Goal: Task Accomplishment & Management: Manage account settings

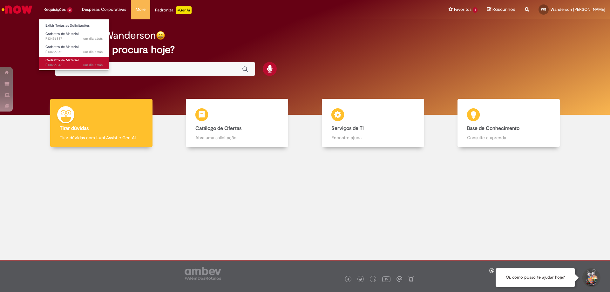
click at [71, 58] on span "Cadastro de Material" at bounding box center [61, 60] width 33 height 5
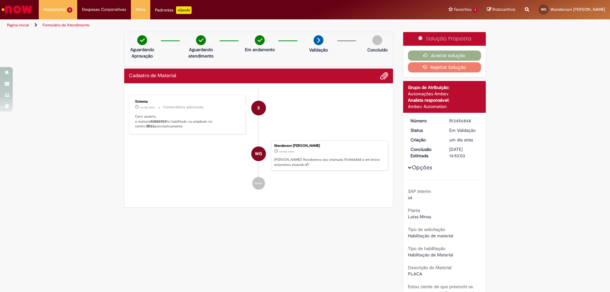
drag, startPoint x: 149, startPoint y: 121, endPoint x: 162, endPoint y: 121, distance: 12.7
click at [162, 121] on p "Caro usuário, o material 50855953 foi habilitado ou ampliado no centro: BR53 au…" at bounding box center [188, 121] width 106 height 15
click at [164, 122] on b "50855953" at bounding box center [158, 121] width 15 height 5
click at [161, 122] on b "50855953" at bounding box center [158, 121] width 15 height 5
drag, startPoint x: 165, startPoint y: 121, endPoint x: 150, endPoint y: 121, distance: 14.6
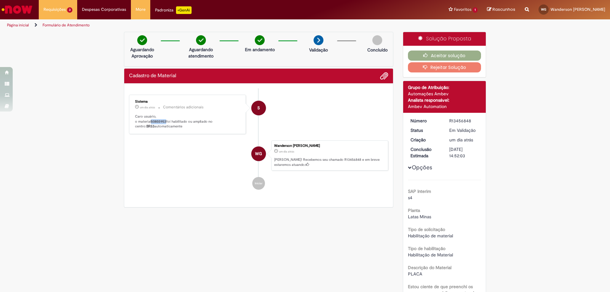
click at [151, 121] on b "50855953" at bounding box center [158, 121] width 15 height 5
copy b "50855953"
drag, startPoint x: 461, startPoint y: 123, endPoint x: 472, endPoint y: 127, distance: 12.0
click at [475, 124] on div "Número R13456848 Status Em [GEOGRAPHIC_DATA] Criação um dia atrás um dia atrás …" at bounding box center [444, 260] width 83 height 294
click at [335, 121] on li "S Sistema um dia atrás um dia atrás Comentários adicionais Caro usuário, o mate…" at bounding box center [258, 114] width 259 height 39
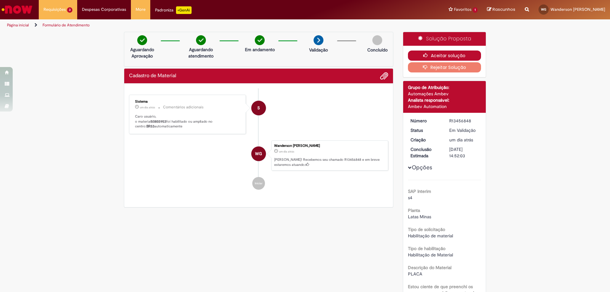
click at [444, 57] on button "Aceitar solução" at bounding box center [444, 55] width 73 height 10
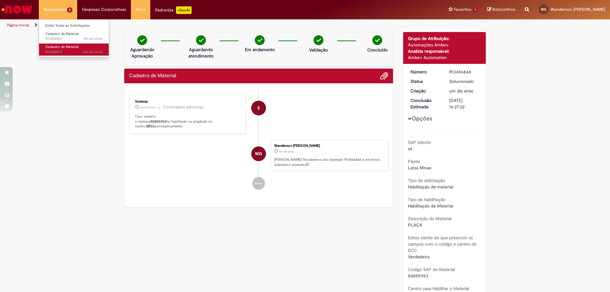
click at [70, 45] on span "Cadastro de Material" at bounding box center [61, 46] width 33 height 5
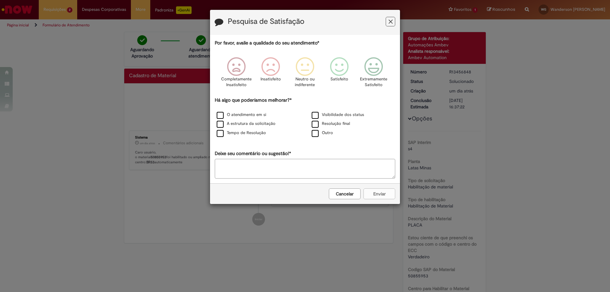
click at [387, 24] on button "Feedback" at bounding box center [391, 22] width 10 height 10
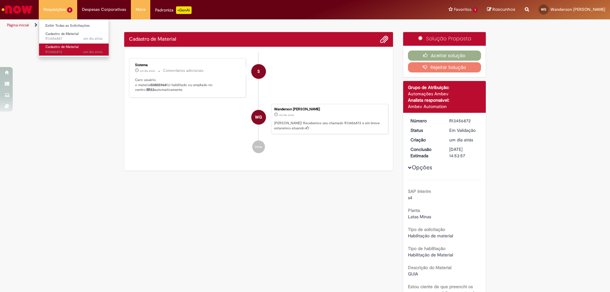
click at [62, 51] on span "um dia atrás um dia atrás R13456872" at bounding box center [73, 52] width 57 height 5
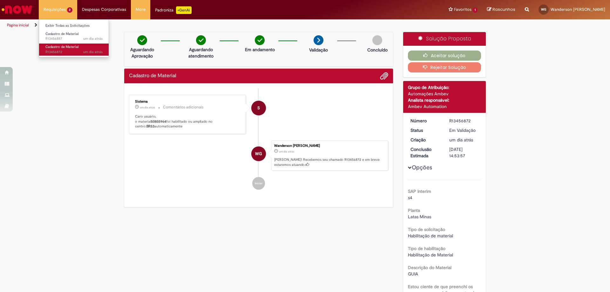
click at [64, 49] on span "Cadastro de Material" at bounding box center [61, 46] width 33 height 5
drag, startPoint x: 150, startPoint y: 122, endPoint x: 165, endPoint y: 120, distance: 15.3
click at [165, 120] on b "50855964" at bounding box center [158, 121] width 15 height 5
copy b "50855964"
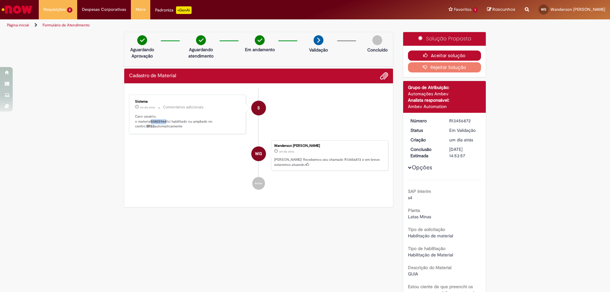
click at [426, 54] on icon "button" at bounding box center [427, 55] width 8 height 4
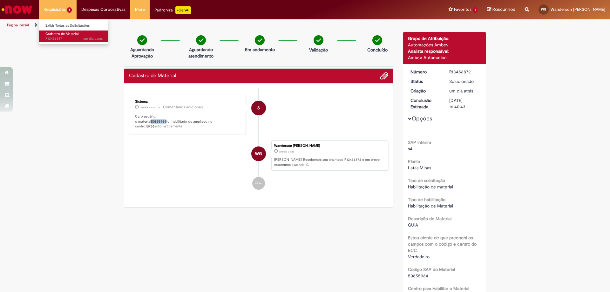
click at [60, 37] on span "um dia atrás um dia atrás R13456887" at bounding box center [73, 38] width 57 height 5
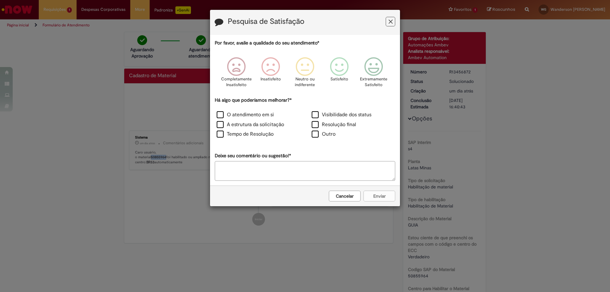
click at [389, 22] on icon "Feedback" at bounding box center [390, 21] width 4 height 7
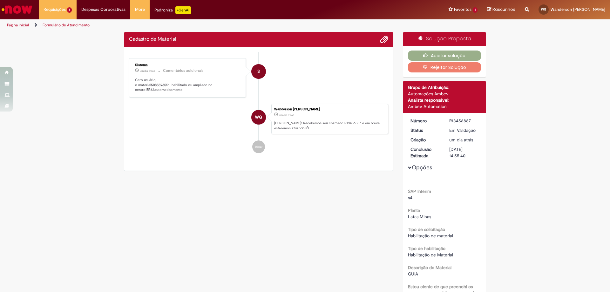
click at [155, 85] on b "50855965" at bounding box center [158, 85] width 15 height 5
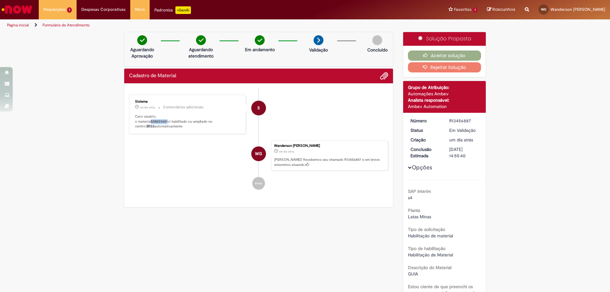
copy p "50855965"
click at [443, 54] on button "Aceitar solução" at bounding box center [444, 55] width 73 height 10
click at [436, 54] on button "Aceitar solução" at bounding box center [444, 55] width 73 height 10
